Goal: Transaction & Acquisition: Obtain resource

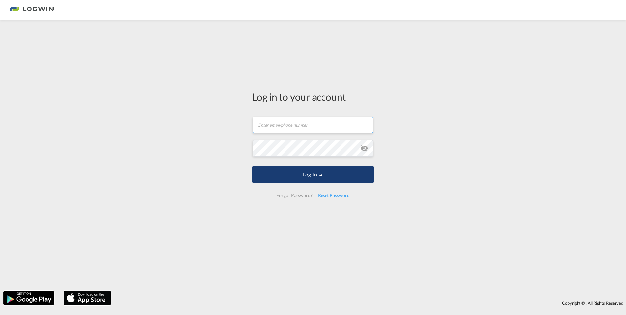
type input "[PERSON_NAME][EMAIL_ADDRESS][PERSON_NAME][DOMAIN_NAME]"
click at [314, 177] on button "Log In" at bounding box center [313, 174] width 122 height 16
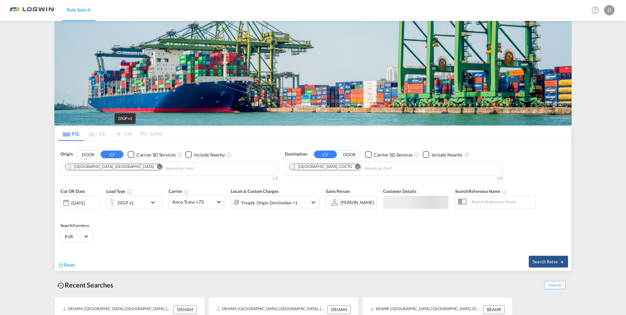
click at [128, 198] on div "20GP x1" at bounding box center [125, 202] width 17 height 9
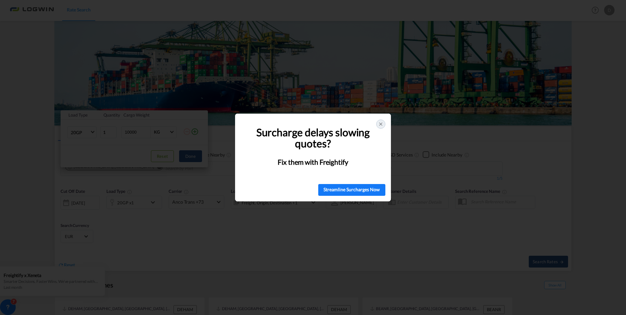
click at [380, 126] on icon at bounding box center [380, 124] width 5 height 5
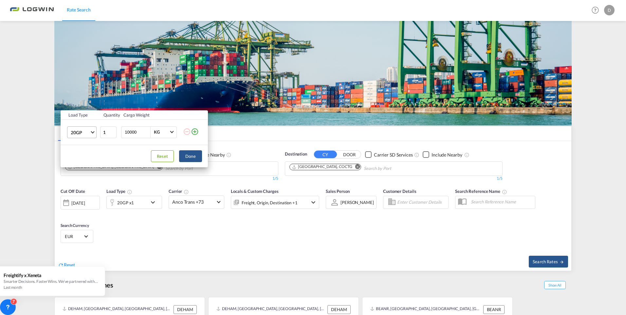
click at [84, 131] on span "20GP" at bounding box center [80, 132] width 19 height 7
click at [87, 166] on md-option "40HC" at bounding box center [88, 164] width 45 height 16
click at [193, 158] on button "Done" at bounding box center [190, 156] width 23 height 12
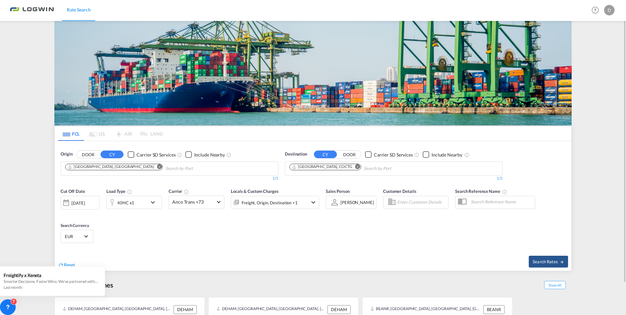
click at [153, 167] on button "Remove" at bounding box center [158, 167] width 10 height 7
click at [108, 167] on input "Chips input." at bounding box center [96, 168] width 62 height 10
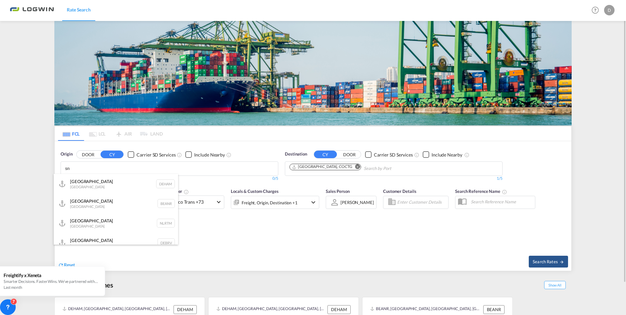
type input "s"
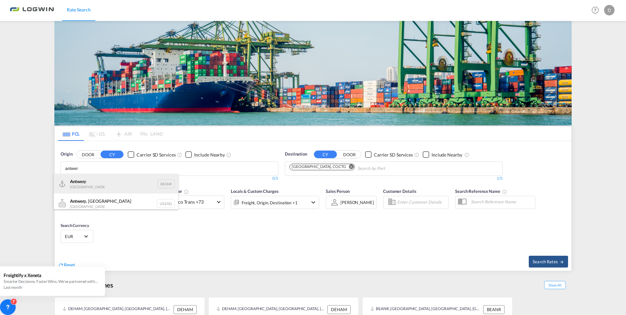
type input "antwer"
click at [115, 182] on div "Antwer p Belgium BEANR" at bounding box center [116, 184] width 124 height 20
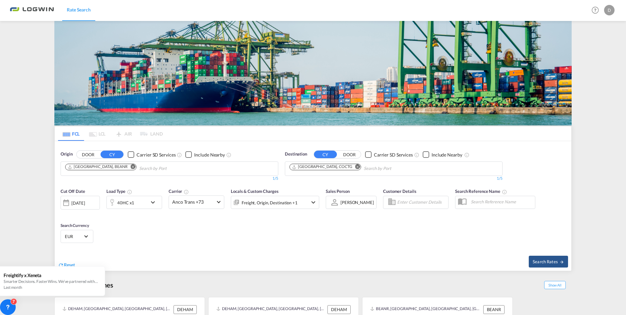
click at [355, 168] on md-icon "Remove" at bounding box center [357, 166] width 5 height 5
click at [339, 168] on input "Chips input." at bounding box center [321, 168] width 62 height 10
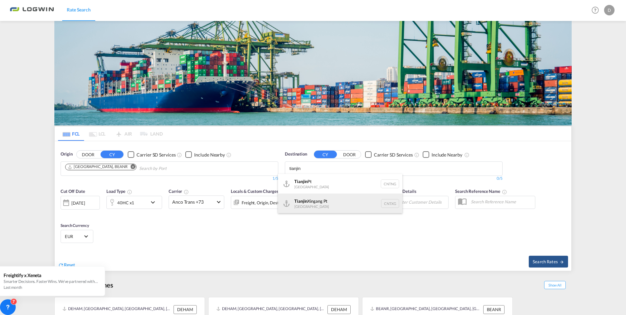
type input "tianjin"
click at [310, 208] on div "Tianjin Xingang Pt China CNTXG" at bounding box center [340, 204] width 124 height 20
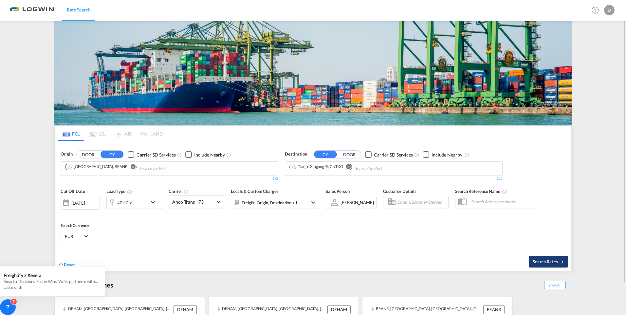
click at [553, 259] on span "Search Rates" at bounding box center [548, 261] width 31 height 5
type input "BEANR to CNTXG / [DATE]"
